Goal: Information Seeking & Learning: Learn about a topic

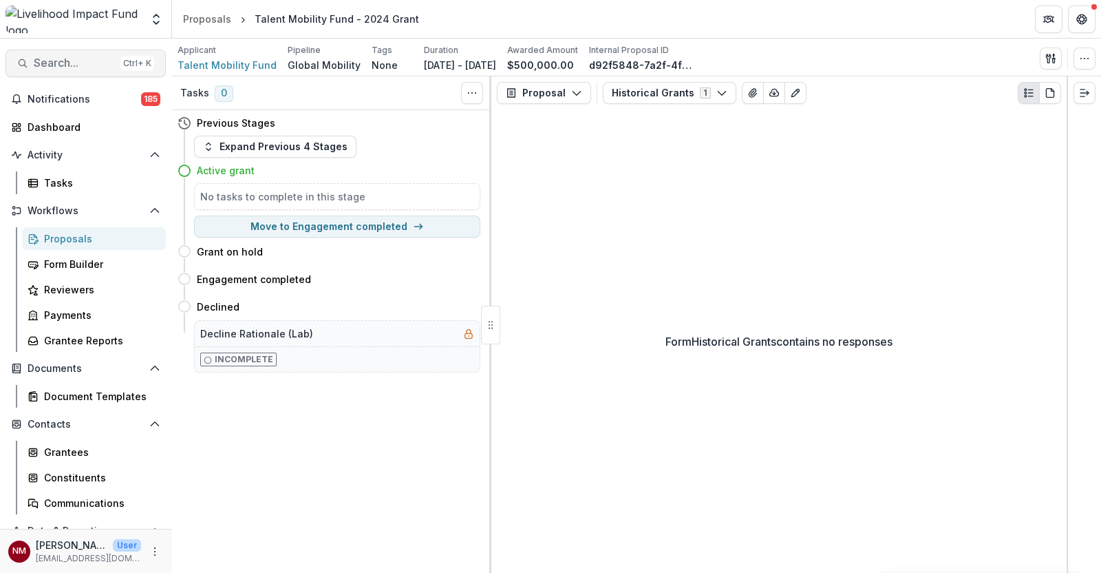
click at [82, 67] on span "Search..." at bounding box center [74, 62] width 81 height 13
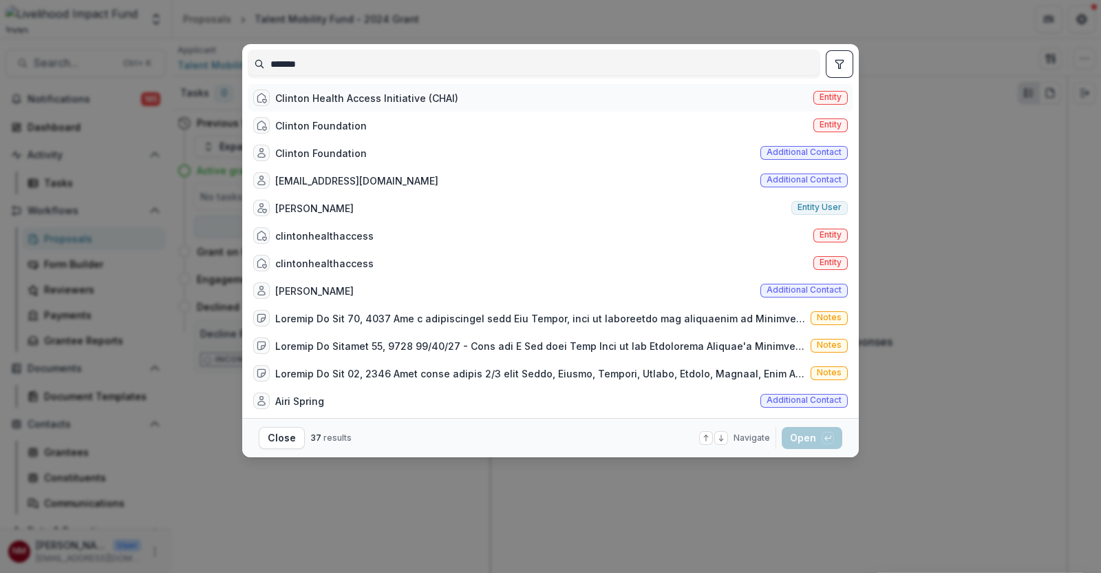
type input "*******"
click at [316, 105] on div "Clinton Health Access Initiative (CHAI)" at bounding box center [366, 98] width 183 height 14
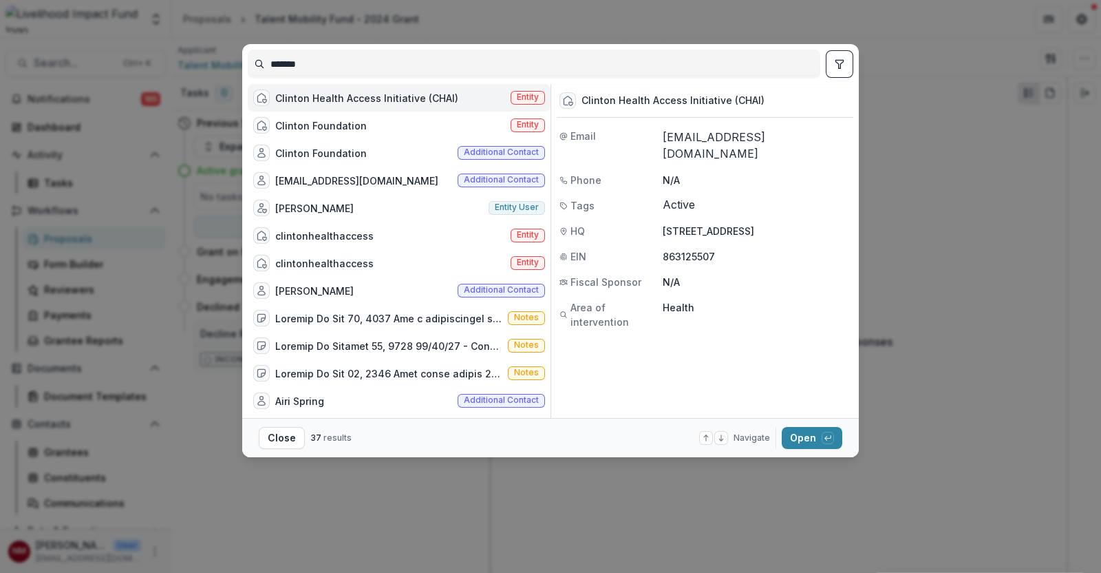
click at [351, 105] on div "Clinton Health Access Initiative (CHAI)" at bounding box center [366, 98] width 183 height 14
